Goal: Transaction & Acquisition: Purchase product/service

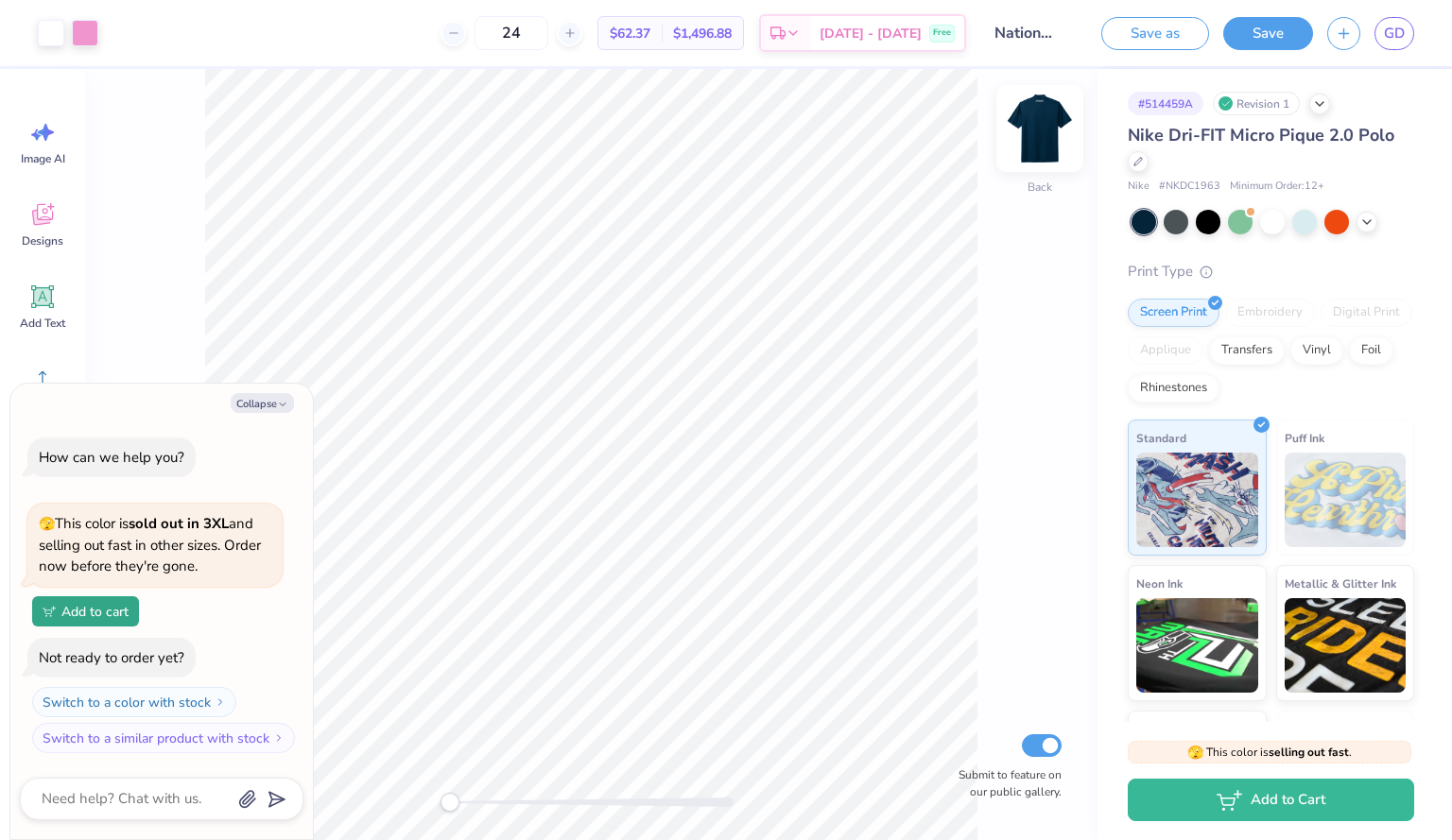
click at [1037, 125] on img at bounding box center [1039, 128] width 76 height 76
click at [1036, 140] on img at bounding box center [1039, 128] width 76 height 76
click at [1254, 20] on button "Save" at bounding box center [1268, 30] width 90 height 33
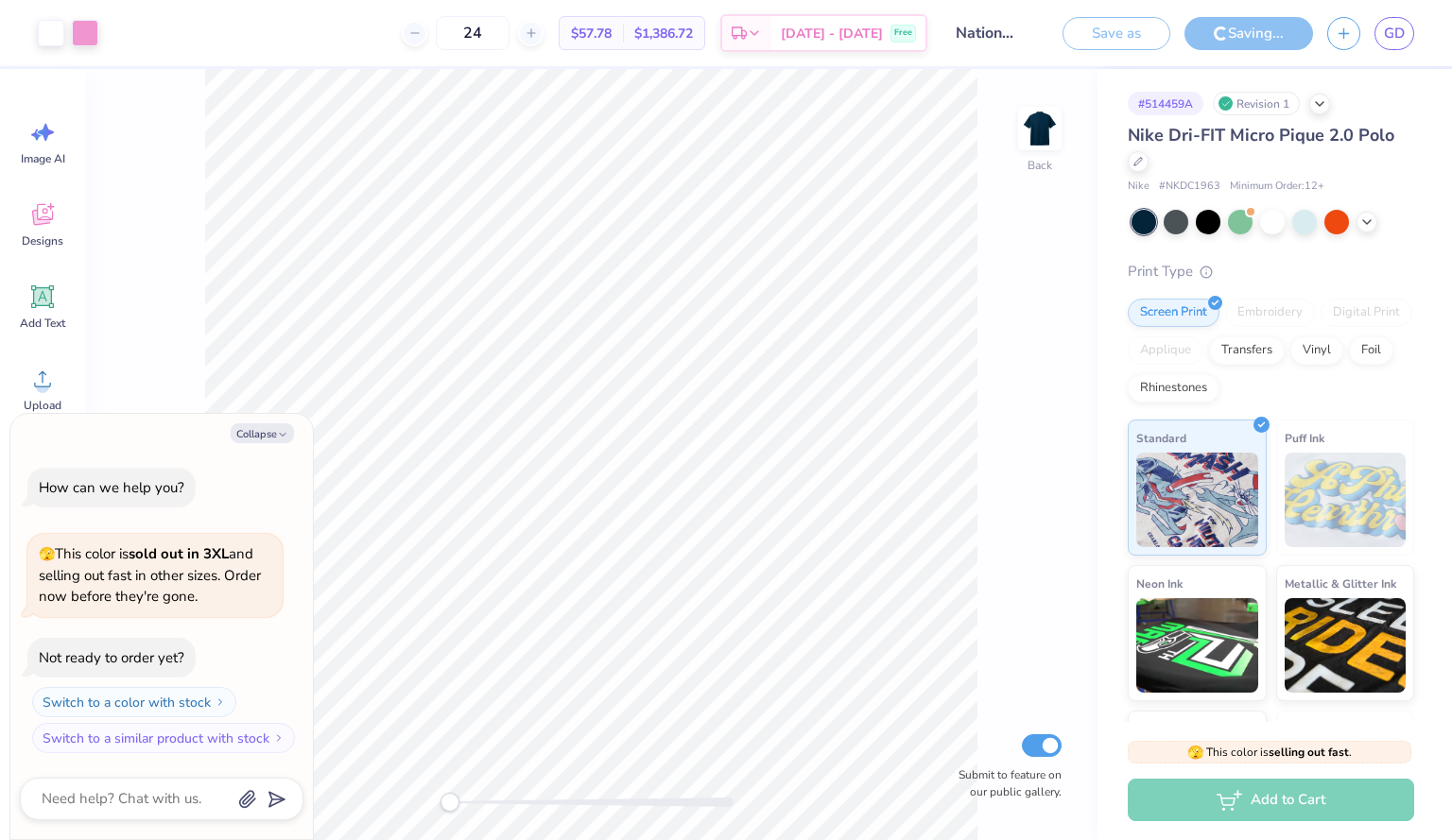
click at [204, 626] on div "🫣 This color is sold out in 3XL and selling out fast in other sizes. Order now …" at bounding box center [155, 580] width 256 height 92
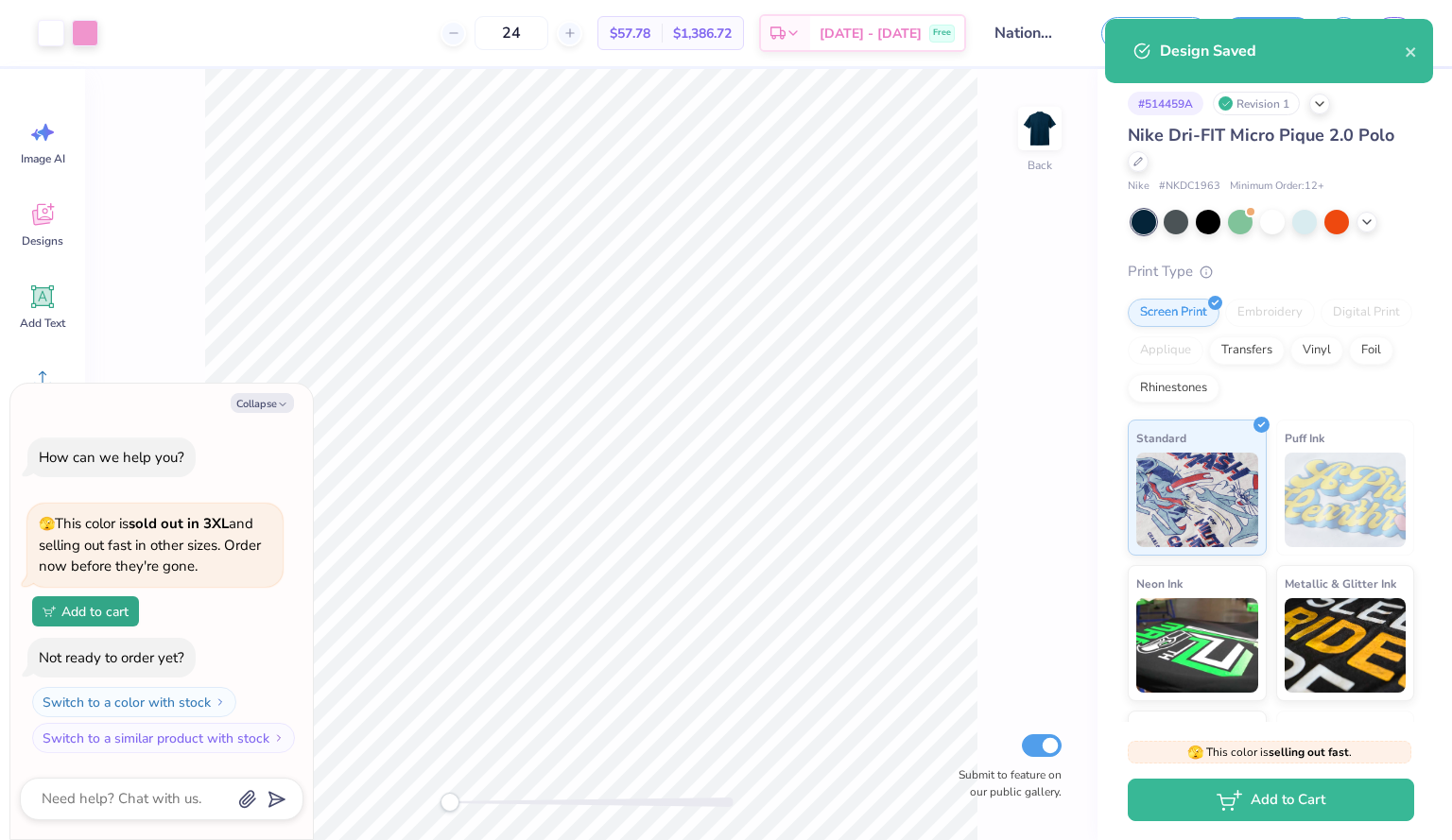
click at [204, 337] on div "Back Submit to feature on our public gallery." at bounding box center [592, 453] width 1012 height 770
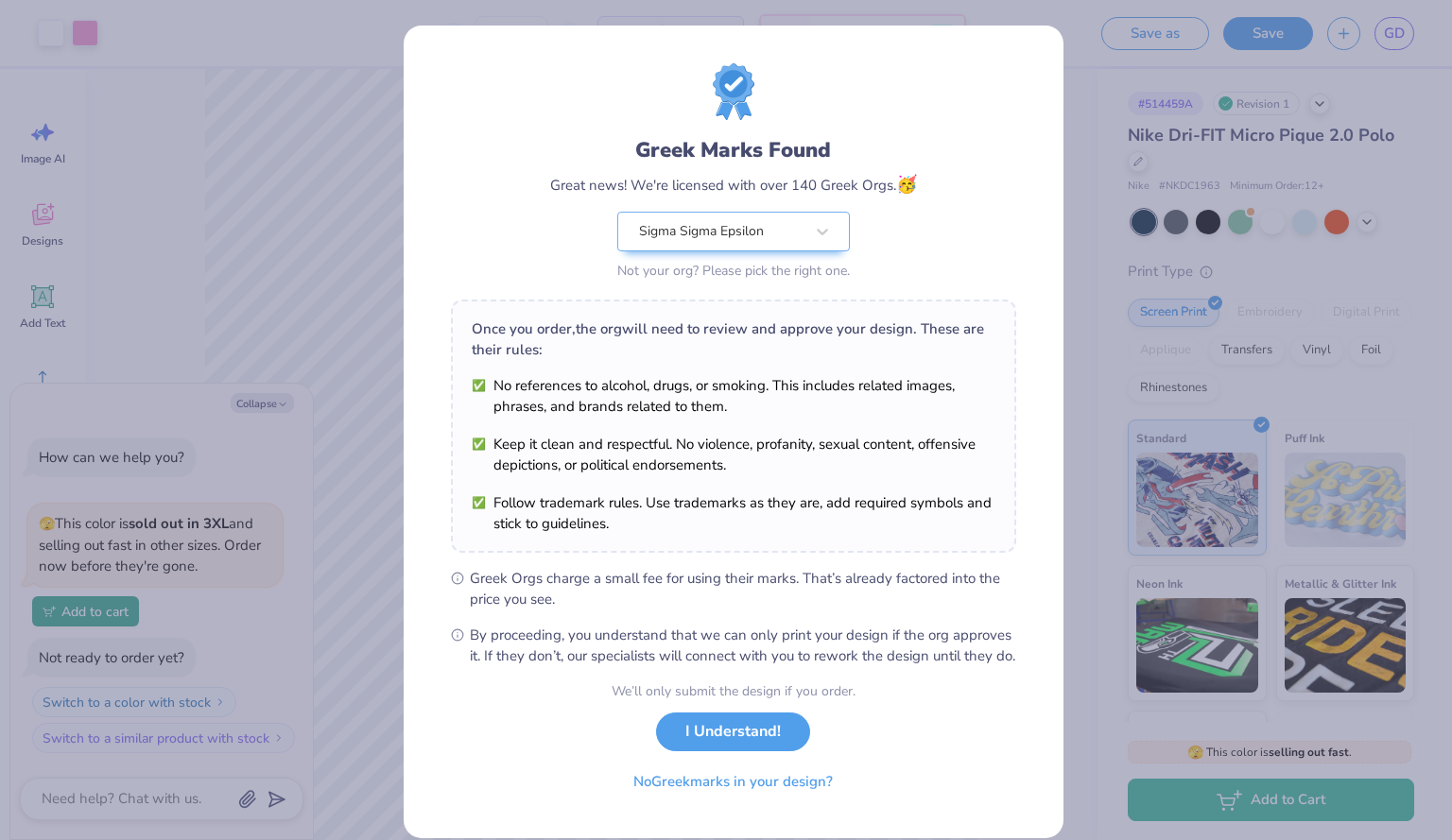
click at [1125, 102] on div "Greek Marks Found Great news! We're licensed with over 140 Greek Orgs. 🥳 Sigma …" at bounding box center [726, 420] width 1452 height 840
click at [738, 747] on button "I Understand!" at bounding box center [732, 727] width 154 height 39
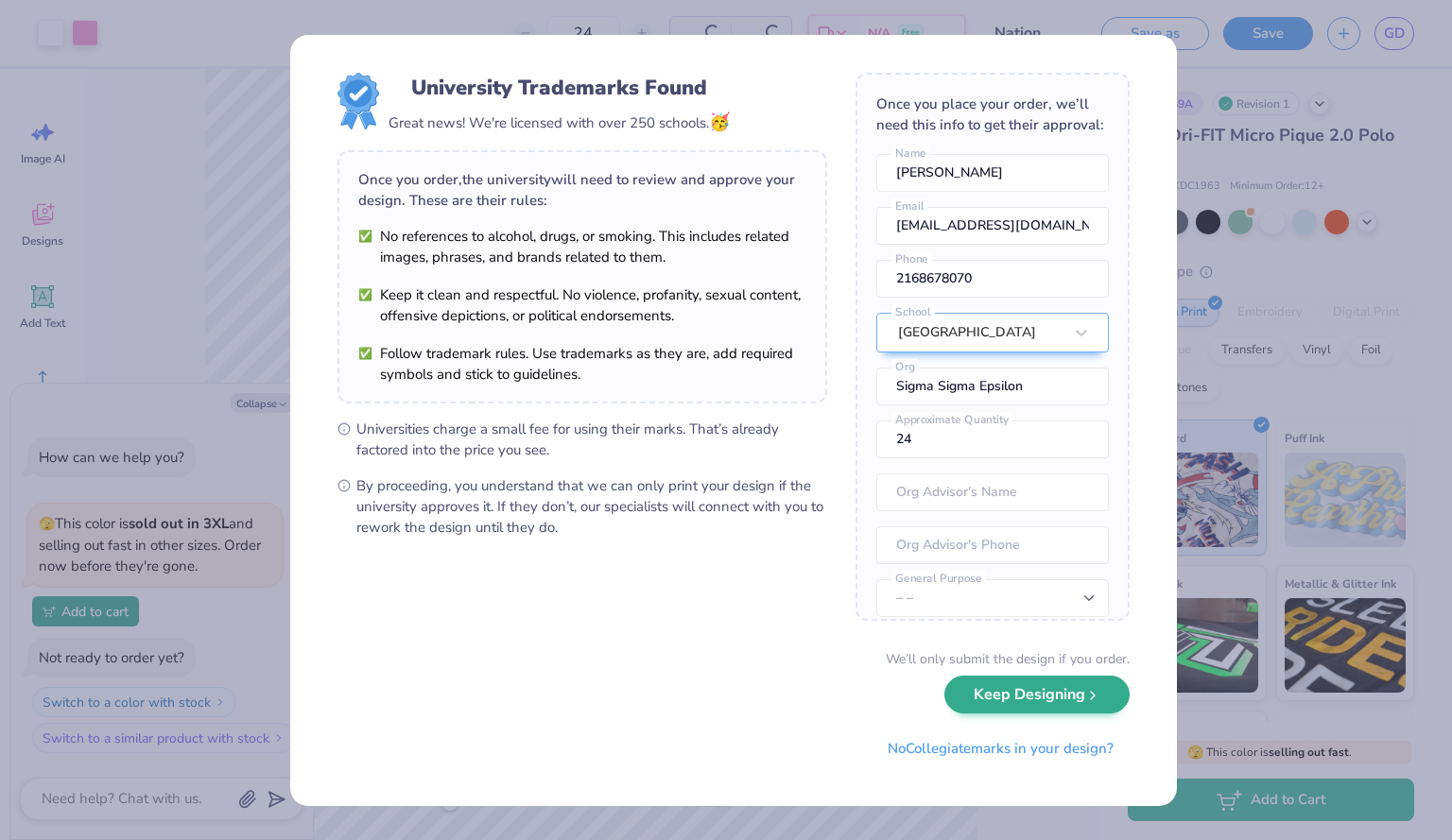
type textarea "x"
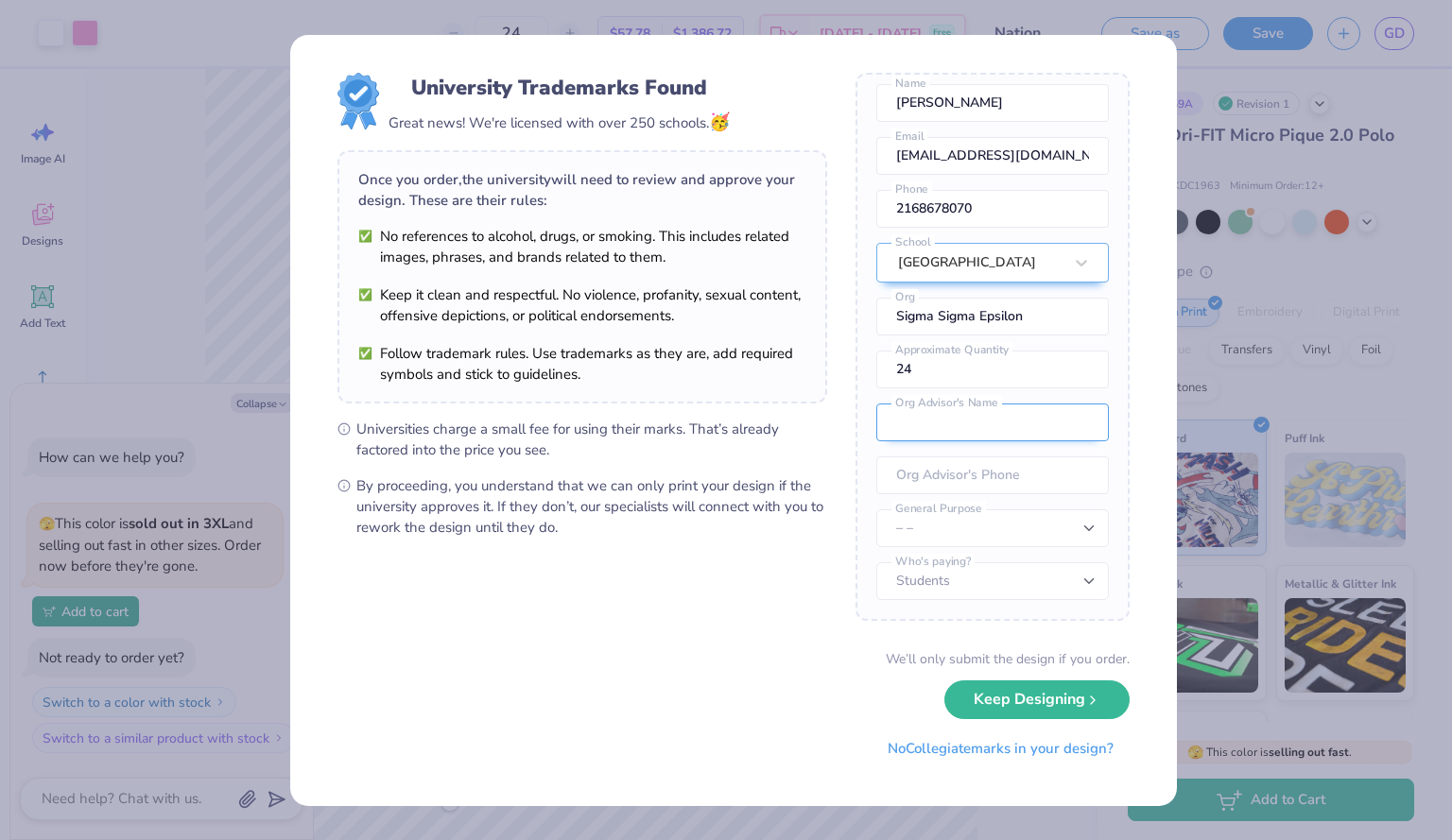
click at [1015, 433] on input "text" at bounding box center [993, 422] width 233 height 38
click at [898, 475] on input "tel" at bounding box center [993, 475] width 233 height 38
click at [1089, 446] on div "Once you place your order, we’ll need this info to get their approval: [PERSON_…" at bounding box center [993, 346] width 274 height 548
click at [957, 577] on select "Students University" at bounding box center [993, 581] width 233 height 38
click at [849, 527] on form "University Trademarks Found Great news! We're licensed with over 250 schools. 🥳…" at bounding box center [733, 420] width 792 height 695
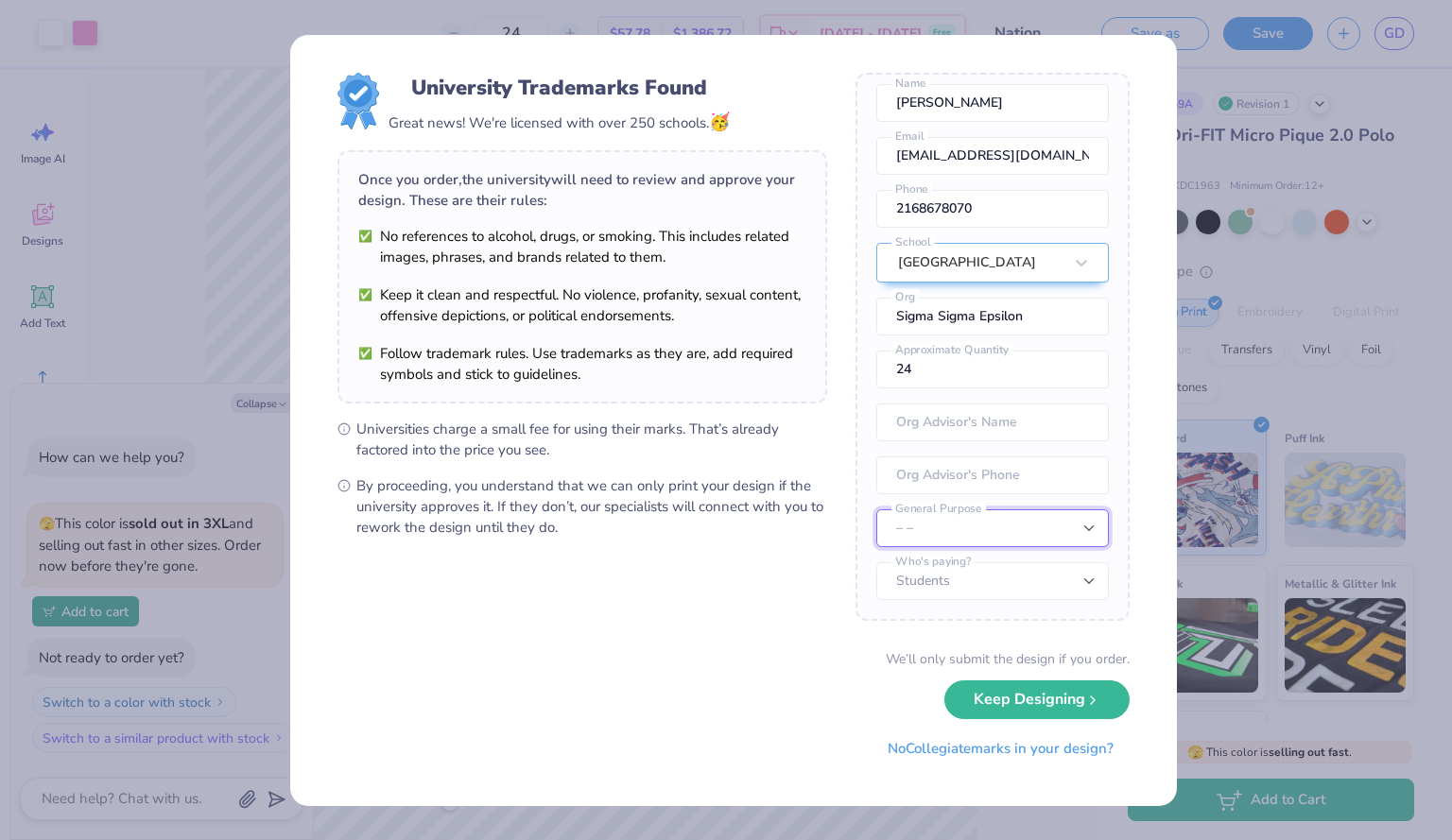
click at [949, 541] on select "– – Member apparel for registered Student Organization / Department / School Fu…" at bounding box center [993, 528] width 233 height 38
select select "Member apparel for registered Student Organization / Department / School"
click at [876, 510] on select "– – Member apparel for registered Student Organization / Department / School Fu…" at bounding box center [993, 528] width 233 height 38
click at [1111, 455] on div "Once you place your order, we’ll need this info to get their approval: [PERSON_…" at bounding box center [993, 346] width 274 height 548
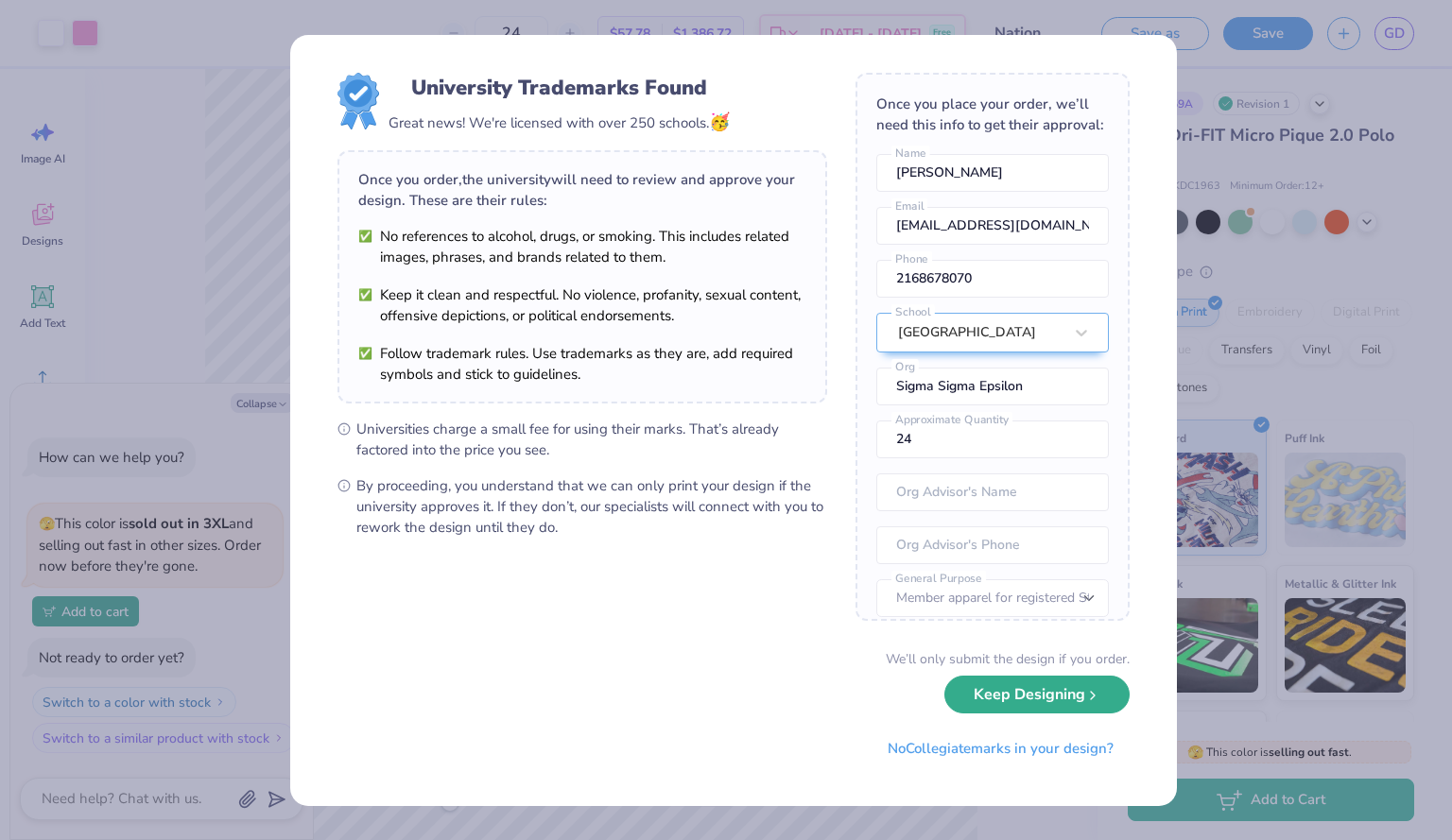
click at [1088, 691] on icon "submit" at bounding box center [1092, 695] width 15 height 15
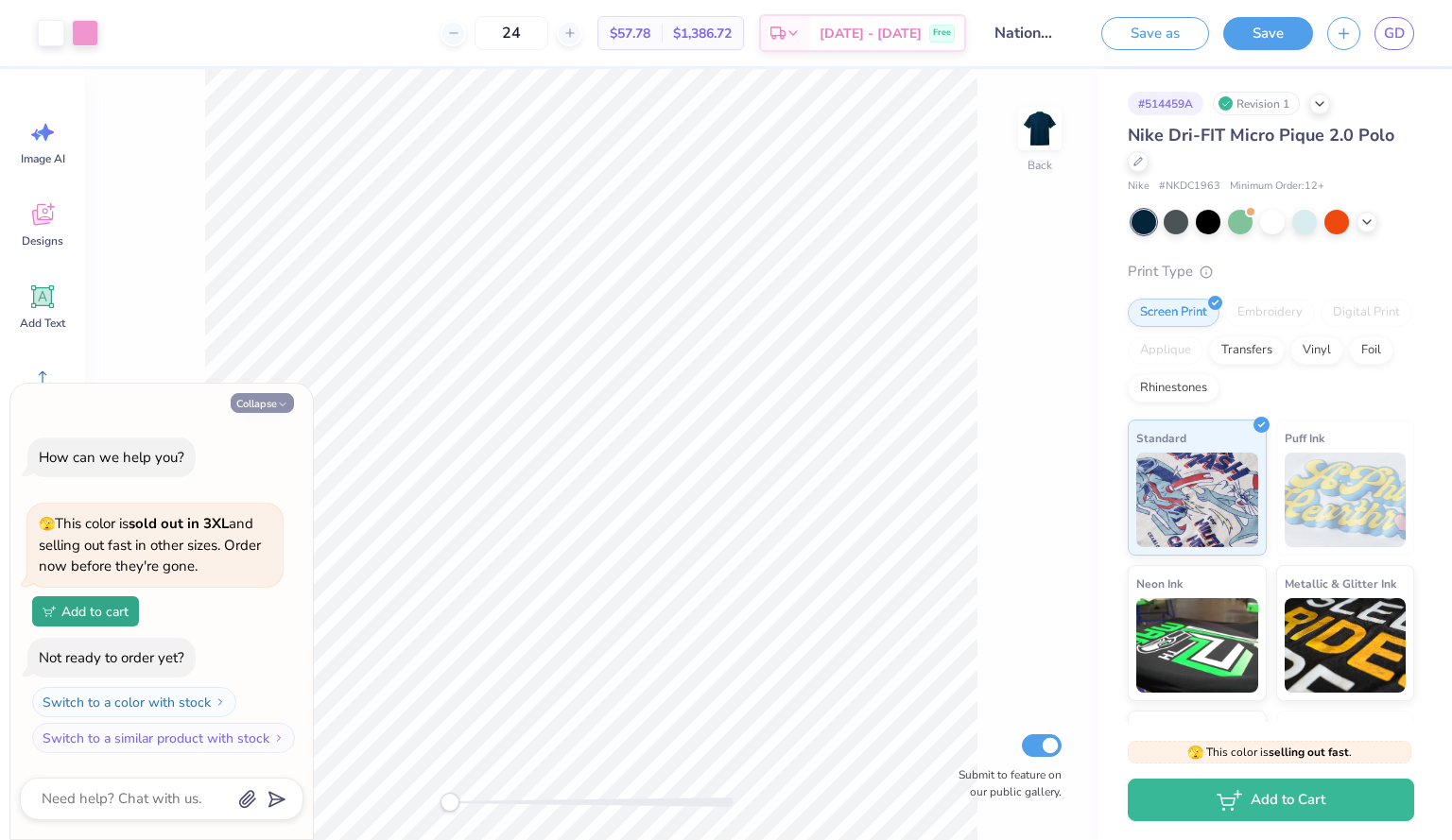
click at [273, 398] on button "Collapse" at bounding box center [263, 403] width 64 height 20
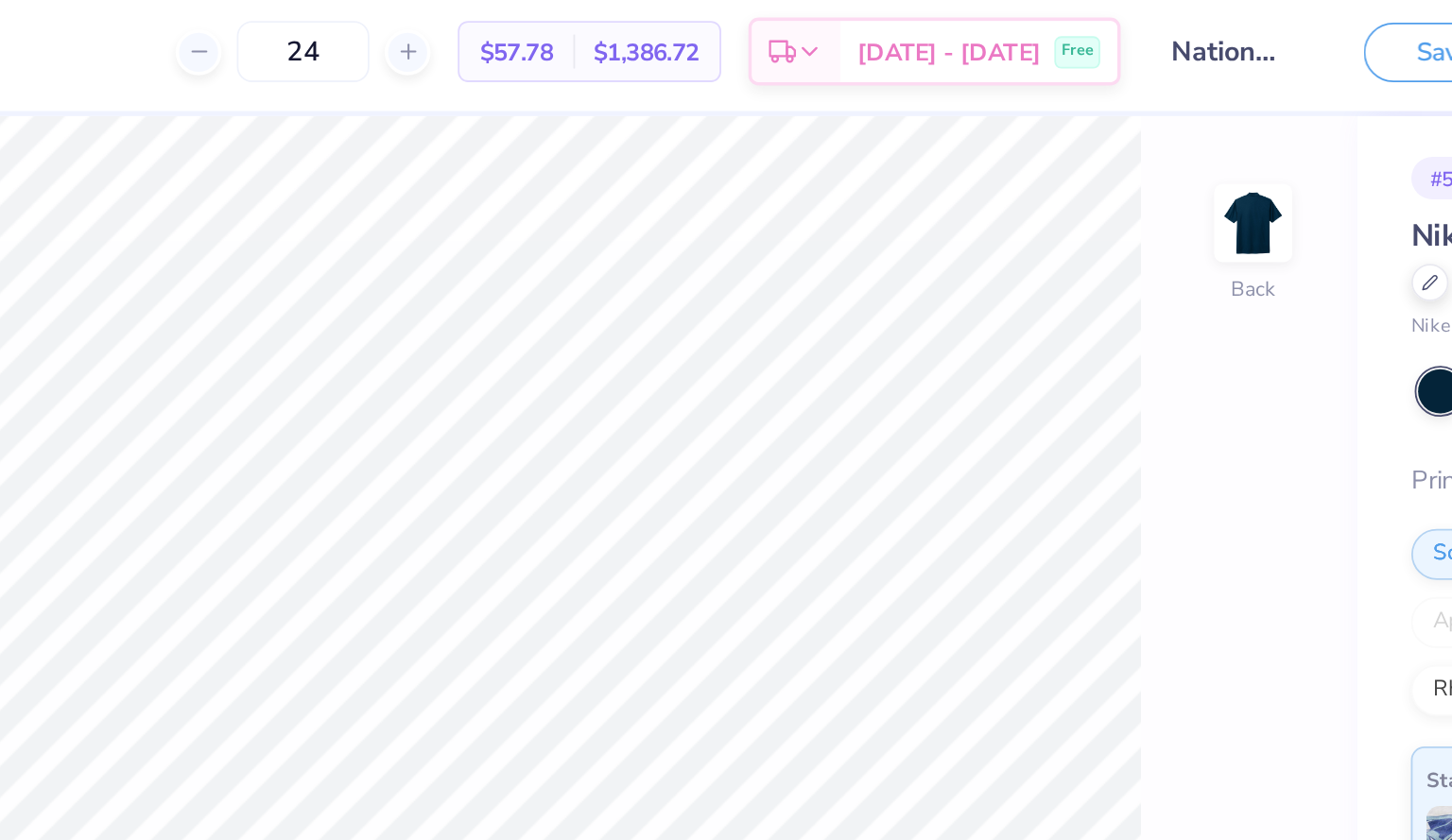
click at [778, 43] on div "24 $57.78 Per Item $1,386.72 Total Est. Delivery [DATE] - [DATE] Free" at bounding box center [539, 33] width 853 height 67
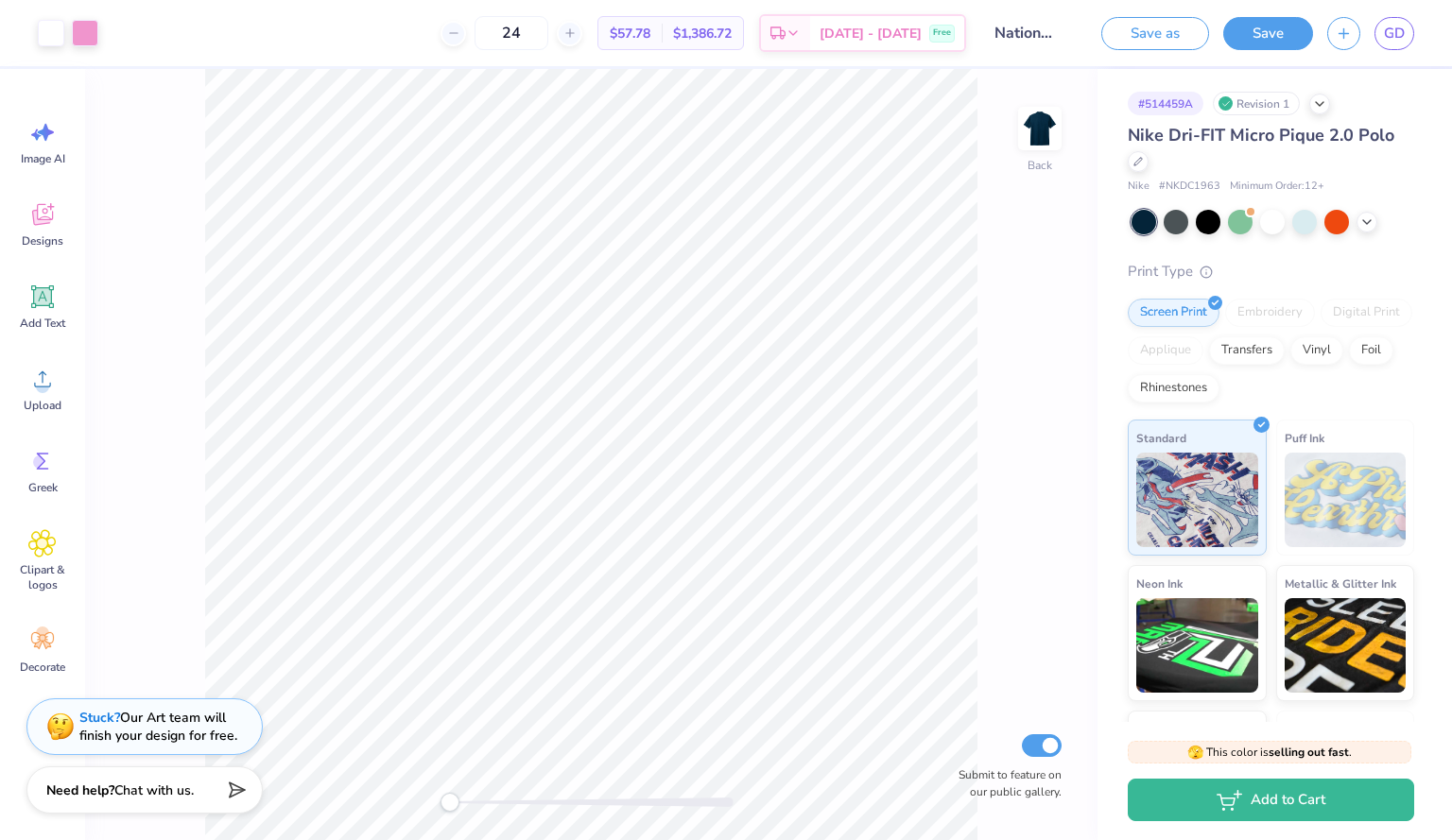
drag, startPoint x: 450, startPoint y: 800, endPoint x: 358, endPoint y: 867, distance: 113.8
click at [358, 839] on html "Art colors 24 $57.78 Per Item $1,386.72 Total Est. Delivery [DATE] - [DATE] Fre…" at bounding box center [726, 420] width 1452 height 840
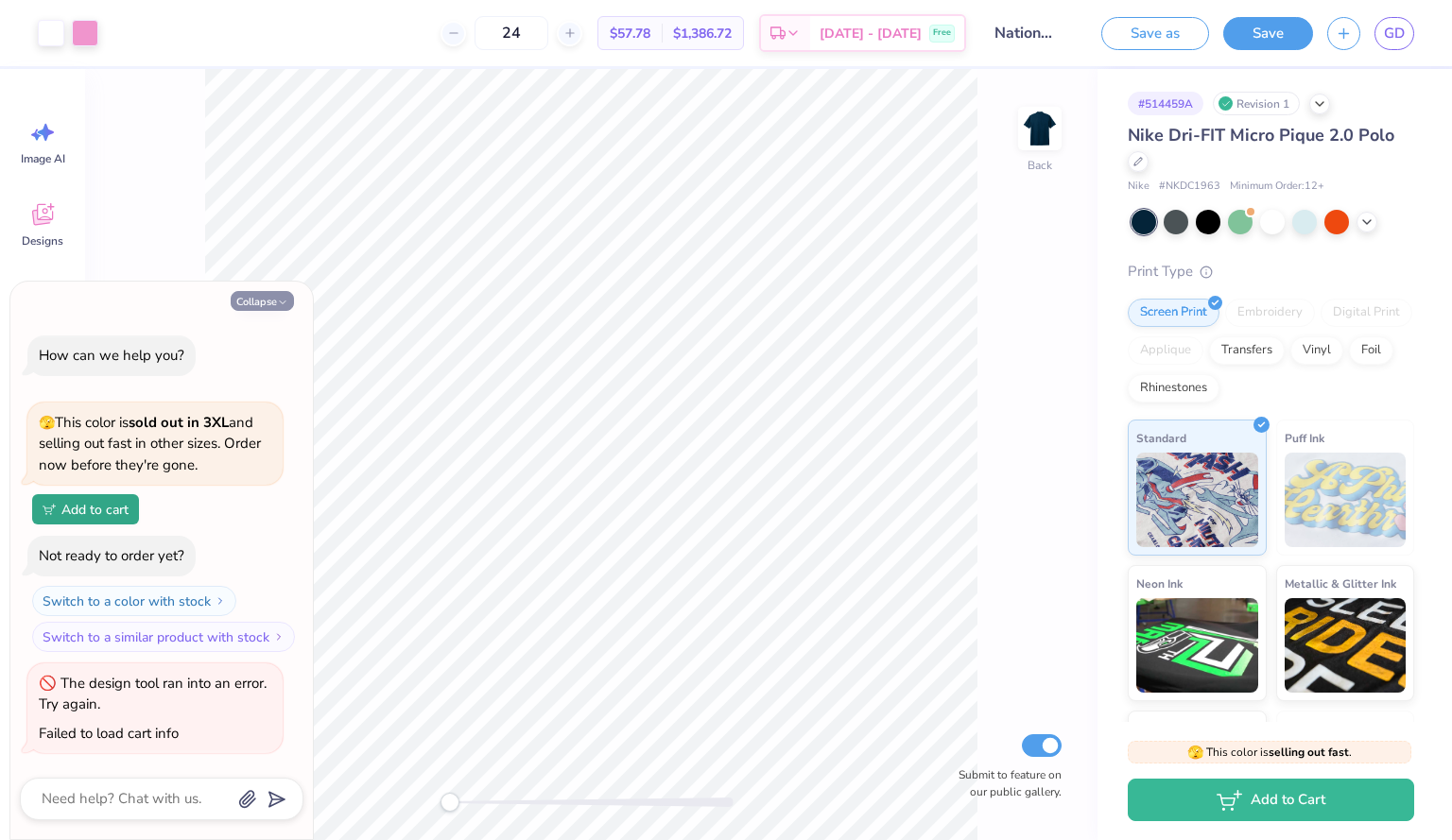
click at [254, 296] on button "Collapse" at bounding box center [263, 301] width 64 height 20
type textarea "x"
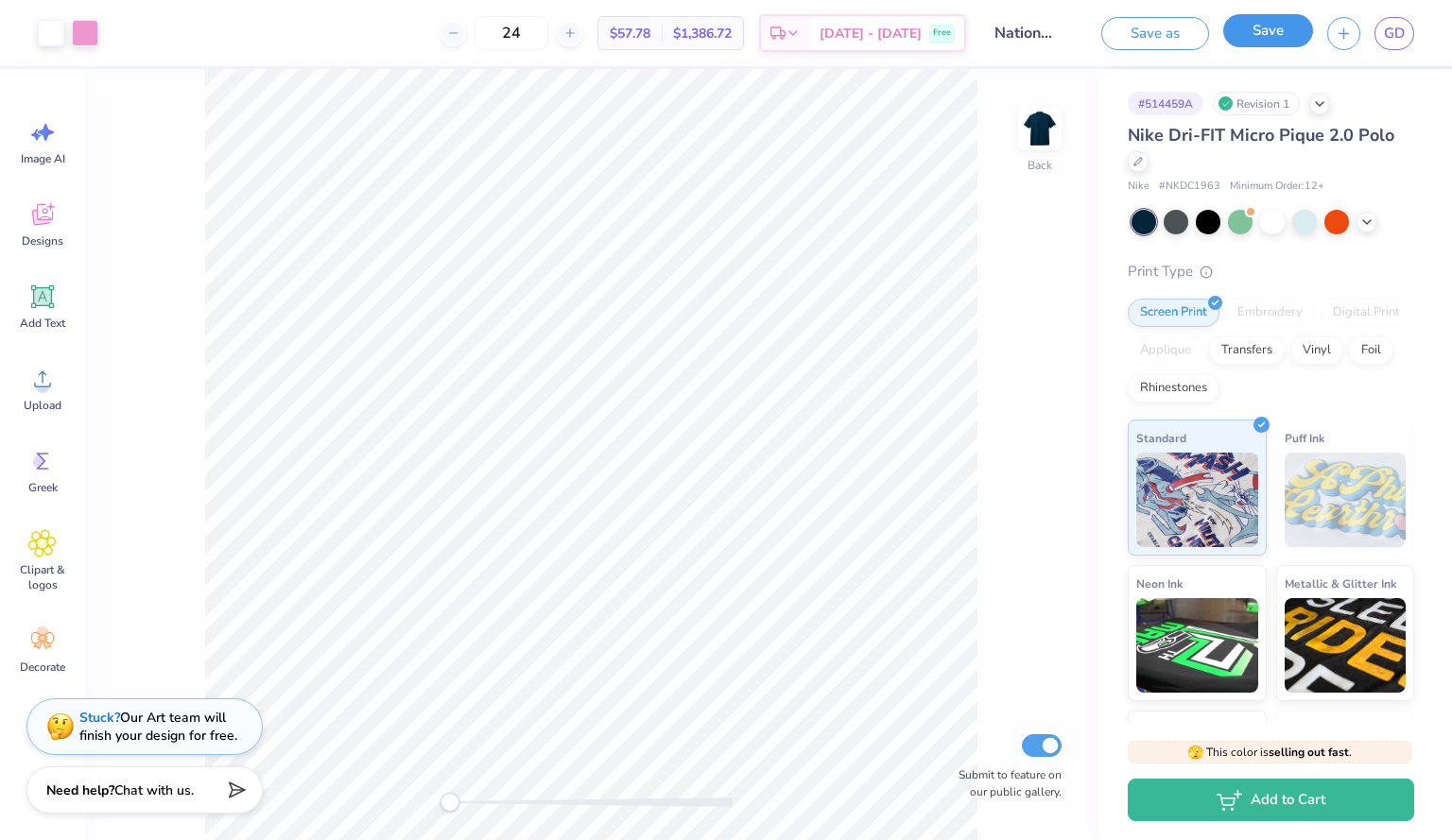
click at [1252, 41] on button "Save" at bounding box center [1268, 30] width 90 height 33
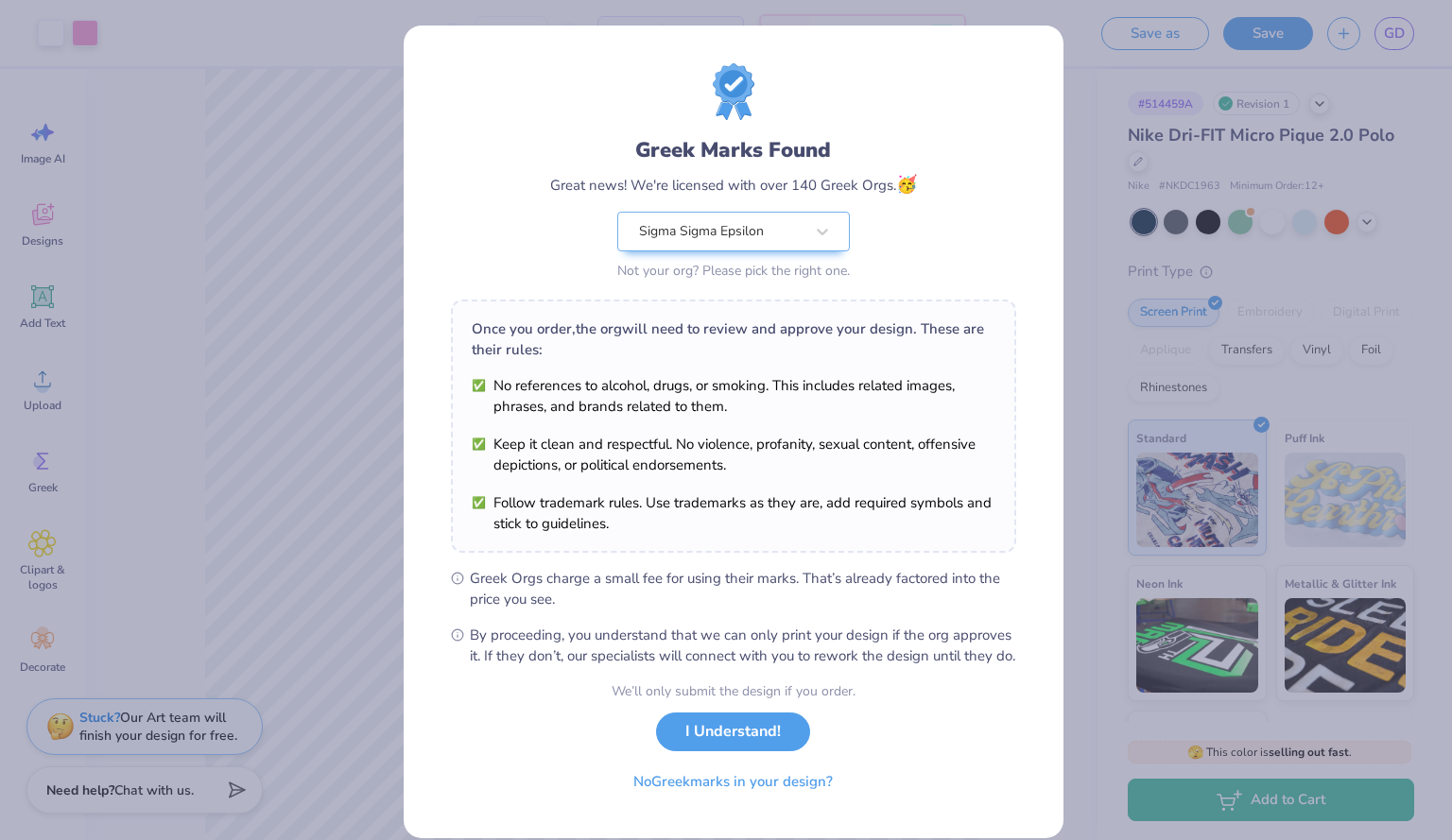
click at [1016, 238] on div "Greek Marks Found Great news! We're licensed with over 140 Greek Orgs. 🥳 Sigma …" at bounding box center [733, 431] width 659 height 812
click at [757, 747] on button "I Understand!" at bounding box center [732, 727] width 154 height 39
select select "Member apparel for registered Student Organization / Department / School"
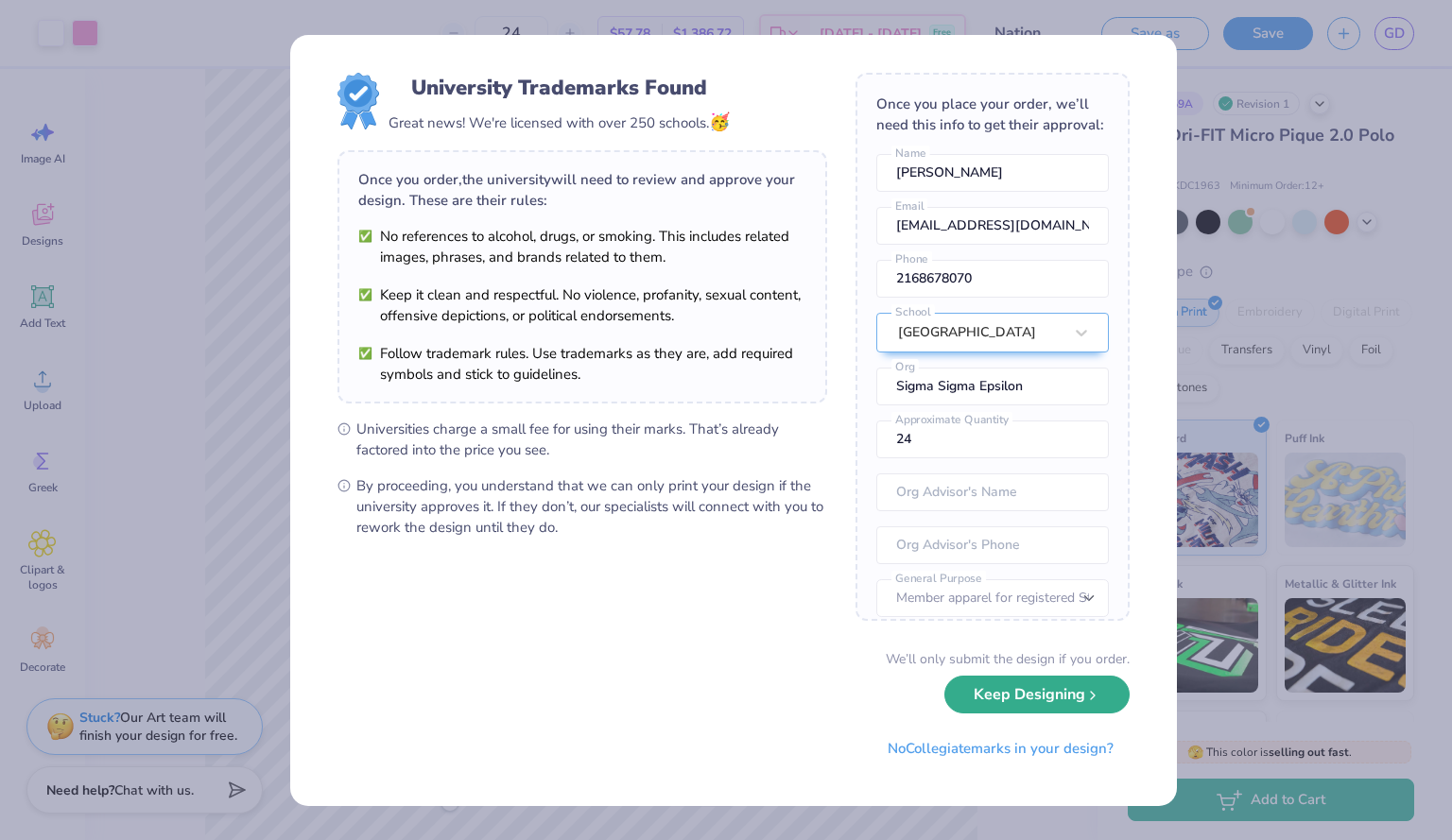
click at [1016, 693] on button "Keep Designing" at bounding box center [1036, 694] width 185 height 39
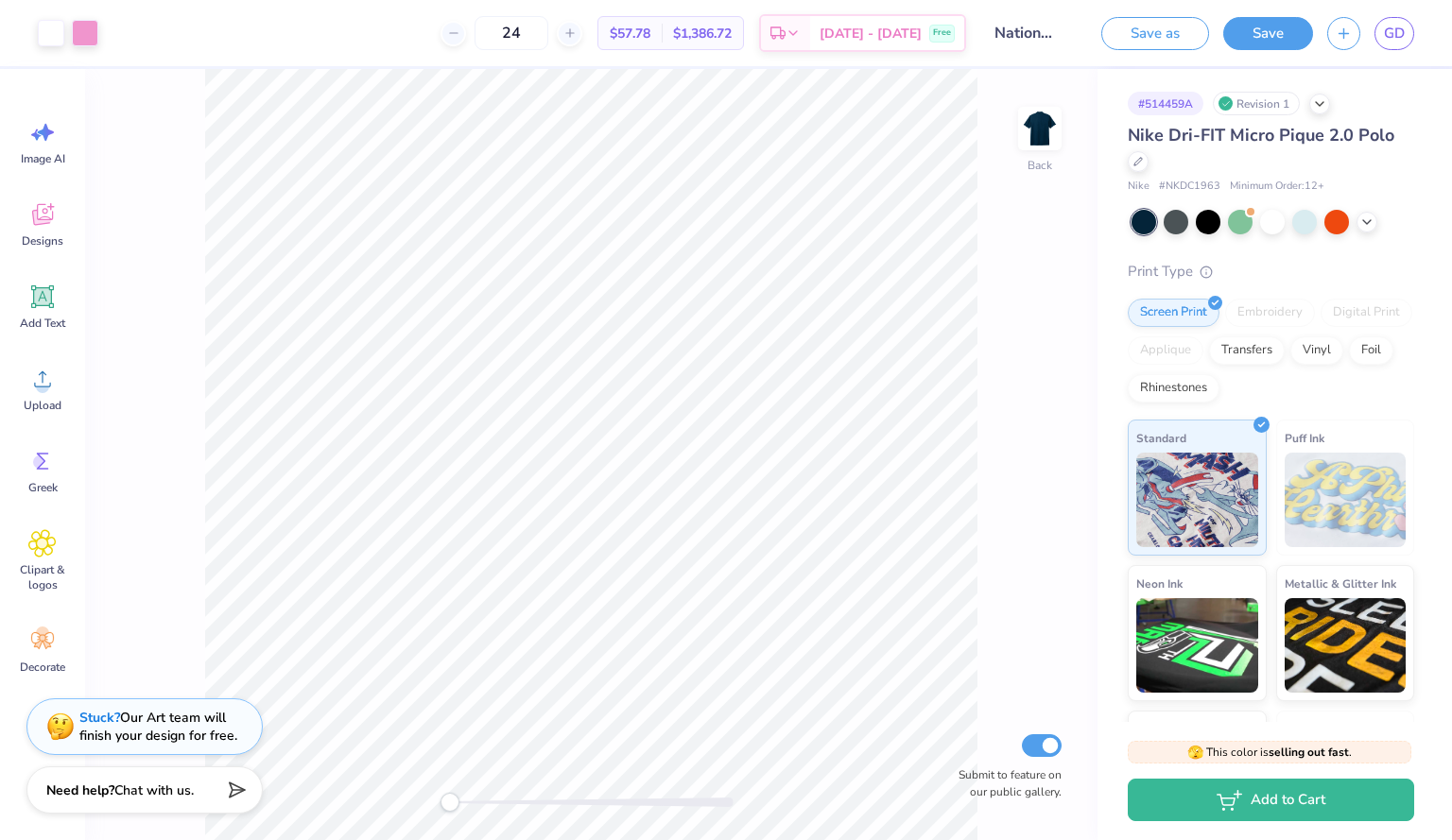
click at [393, 717] on div "Back Submit to feature on our public gallery." at bounding box center [592, 453] width 1012 height 770
